Goal: Find specific page/section: Find specific page/section

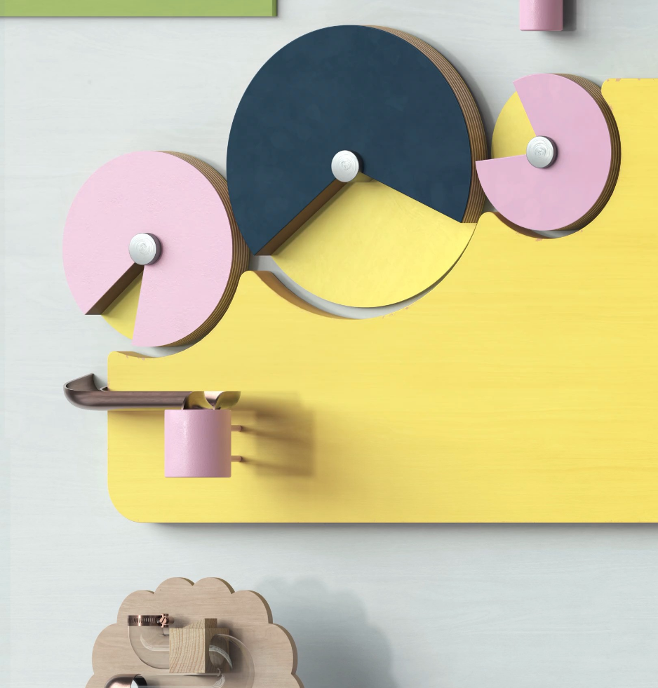
scroll to position [3033, 0]
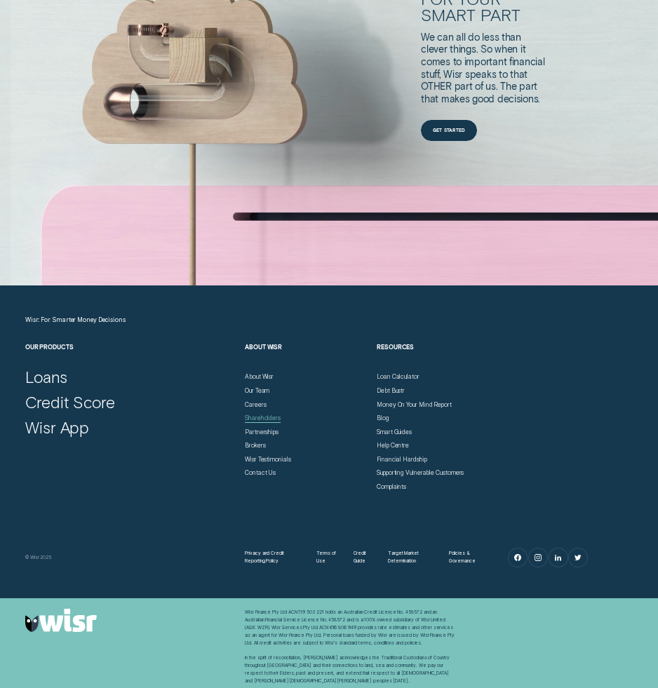
click at [248, 417] on div "Shareholders" at bounding box center [263, 419] width 36 height 8
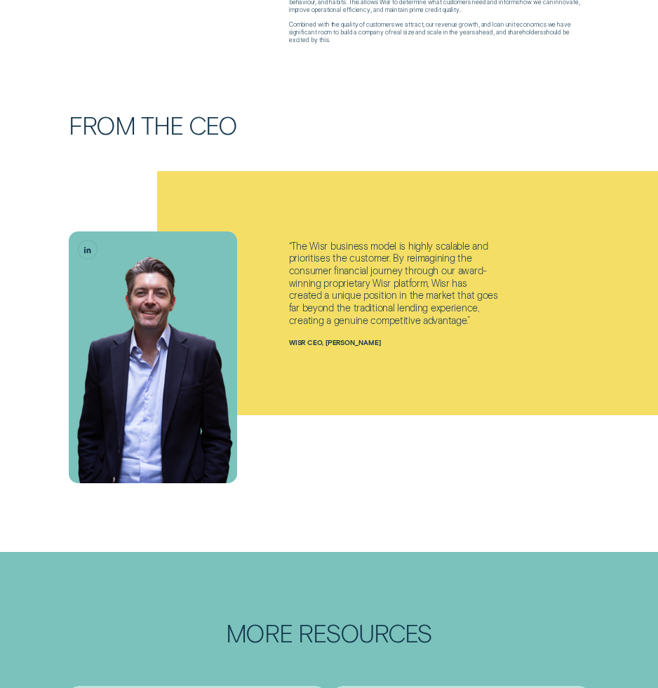
scroll to position [1042, 0]
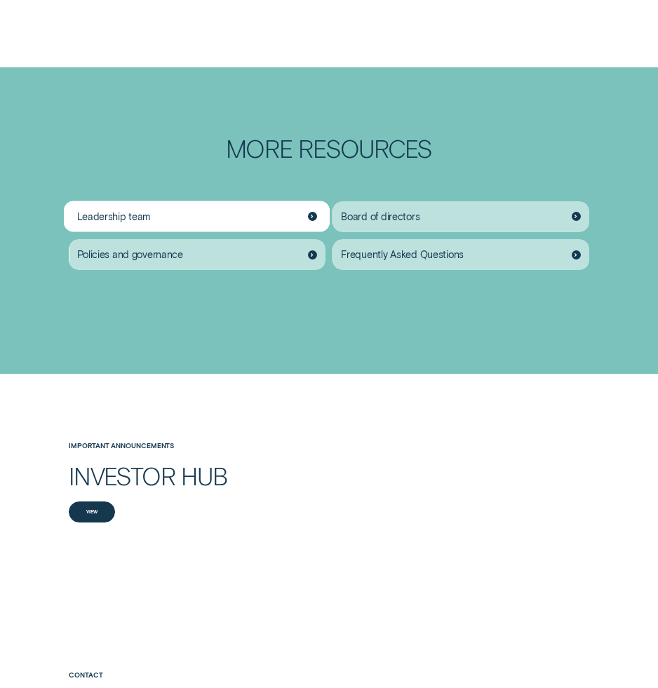
click at [307, 211] on div "Leadership team" at bounding box center [197, 216] width 256 height 30
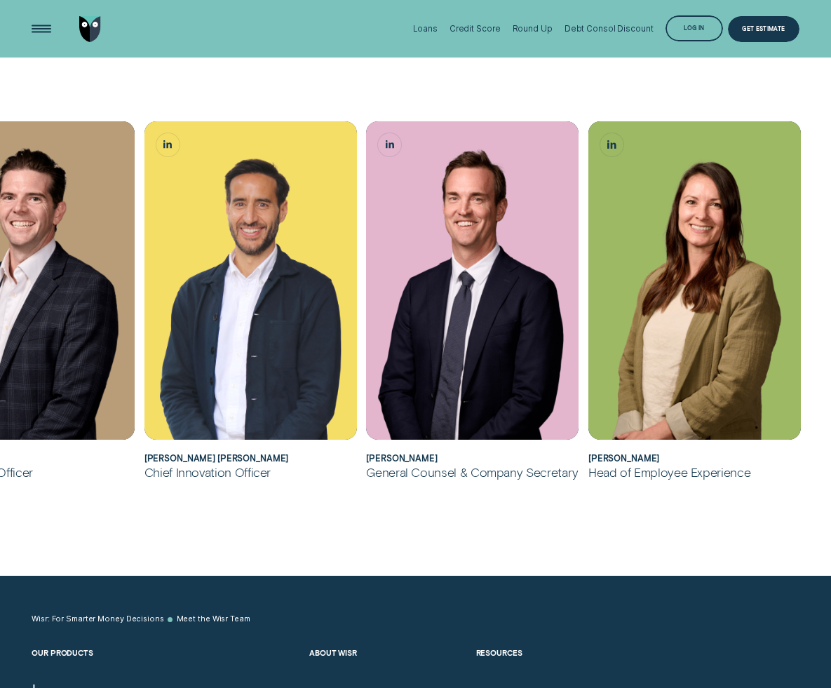
scroll to position [692, 0]
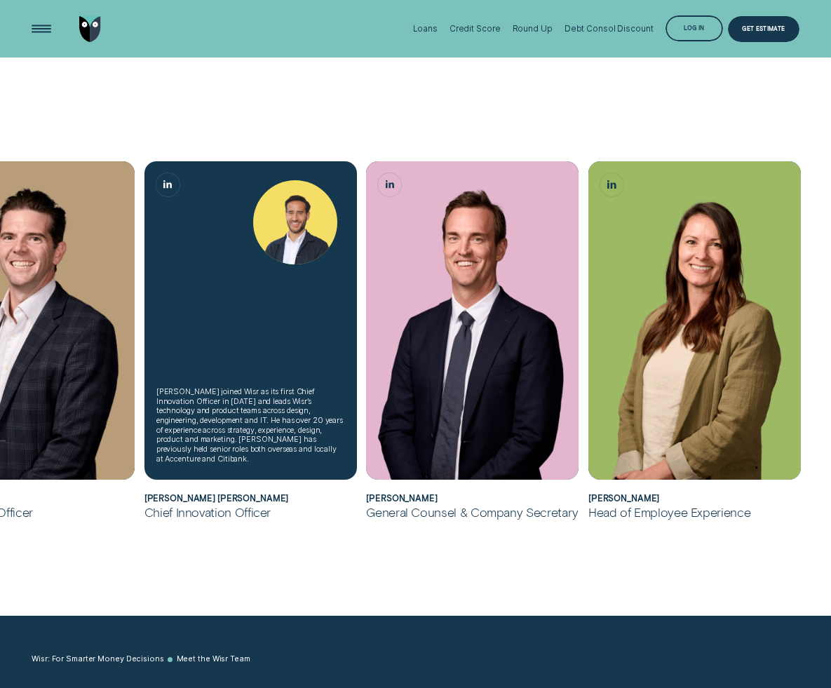
click at [297, 243] on img "Álvaro Carpio Colón, Chief Innovation Officer" at bounding box center [295, 222] width 84 height 84
click at [161, 187] on link "Álvaro Carpio Colón, Chief Innovation Officer LinkedIn button" at bounding box center [167, 184] width 23 height 23
